Goal: Task Accomplishment & Management: Manage account settings

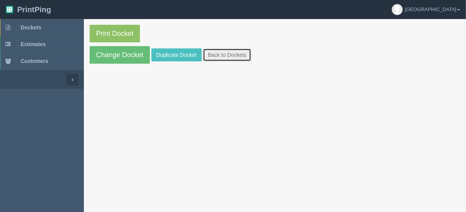
click at [224, 53] on link "Back to Dockets" at bounding box center [227, 54] width 48 height 13
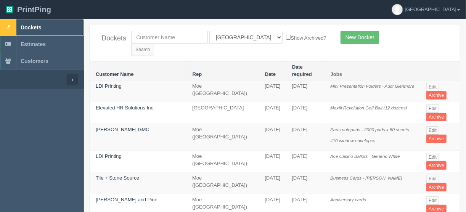
click at [35, 27] on span "Dockets" at bounding box center [31, 27] width 21 height 6
click at [32, 27] on span "Dockets" at bounding box center [31, 27] width 21 height 6
drag, startPoint x: 296, startPoint y: 38, endPoint x: 301, endPoint y: 36, distance: 5.5
click at [154, 44] on input "Search" at bounding box center [142, 49] width 23 height 11
click at [433, 104] on link "Edit" at bounding box center [432, 108] width 13 height 8
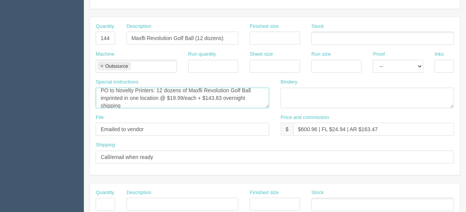
scroll to position [3, 0]
